Goal: Check status: Check status

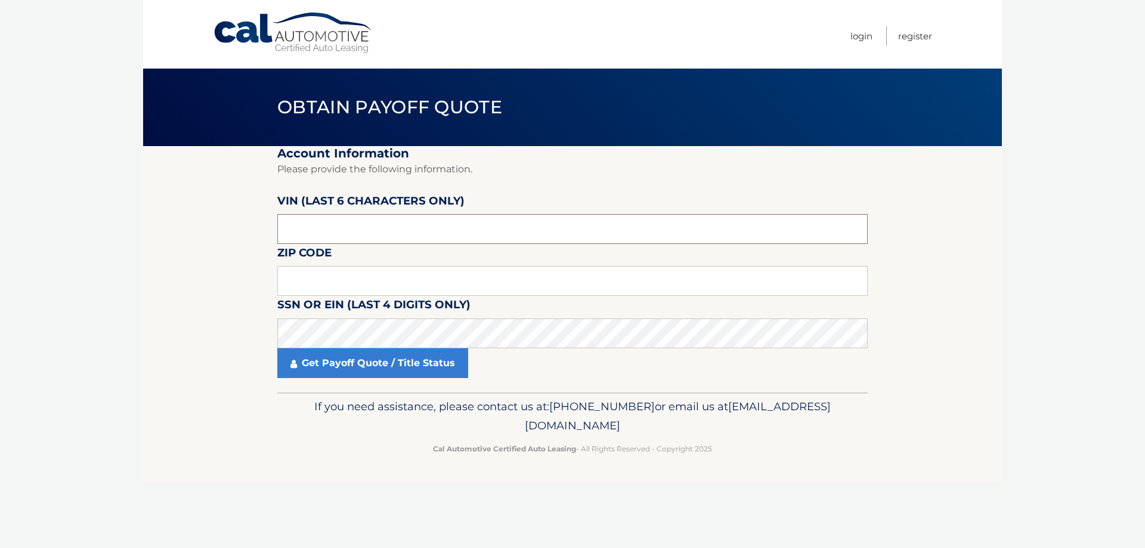
click at [502, 228] on input "text" at bounding box center [572, 229] width 590 height 30
click at [501, 228] on input "text" at bounding box center [572, 229] width 590 height 30
type input "208924"
type input "10522"
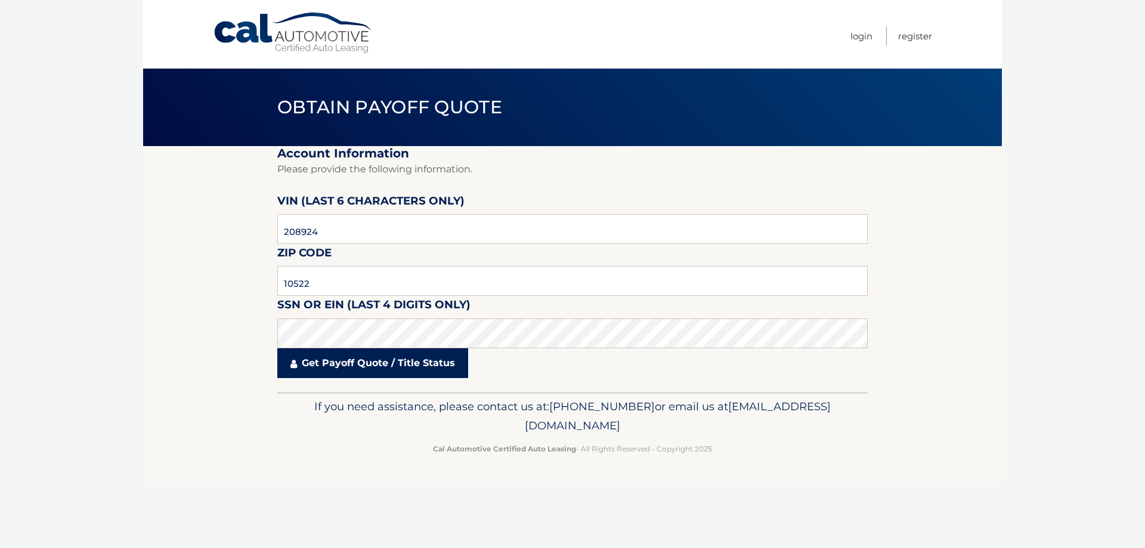
click at [452, 371] on link "Get Payoff Quote / Title Status" at bounding box center [372, 363] width 191 height 30
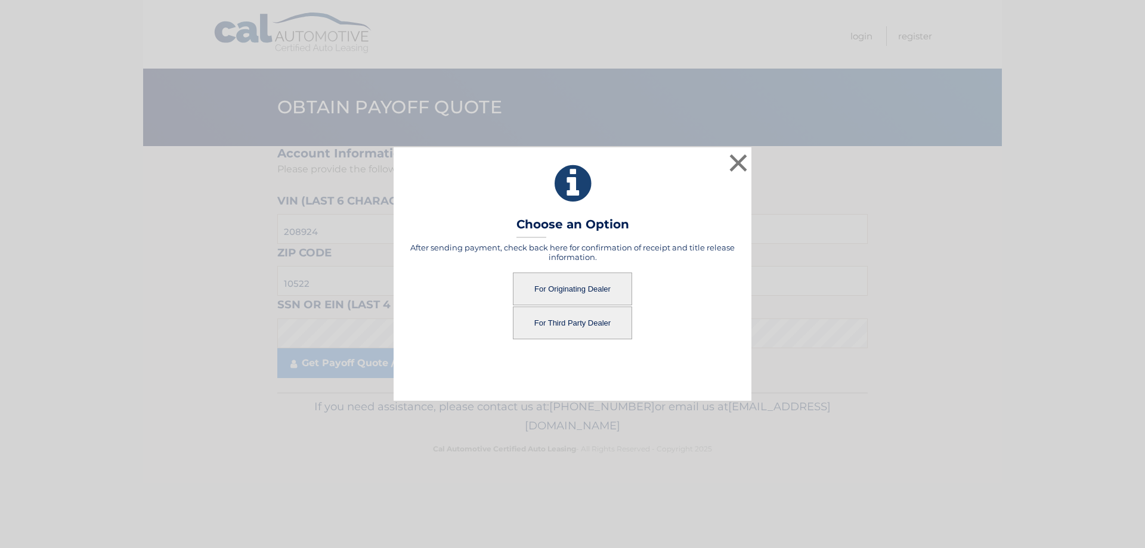
click at [568, 324] on button "For Third Party Dealer" at bounding box center [572, 323] width 119 height 33
click at [580, 330] on button "For Third Party Dealer" at bounding box center [572, 323] width 119 height 33
